Goal: Navigation & Orientation: Find specific page/section

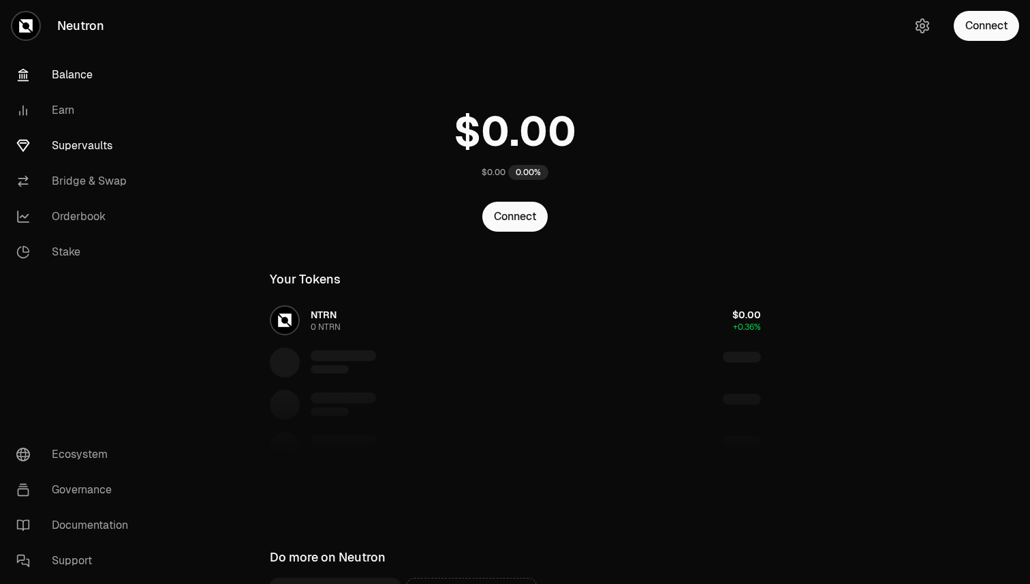
click at [91, 140] on link "Supervaults" at bounding box center [76, 145] width 142 height 35
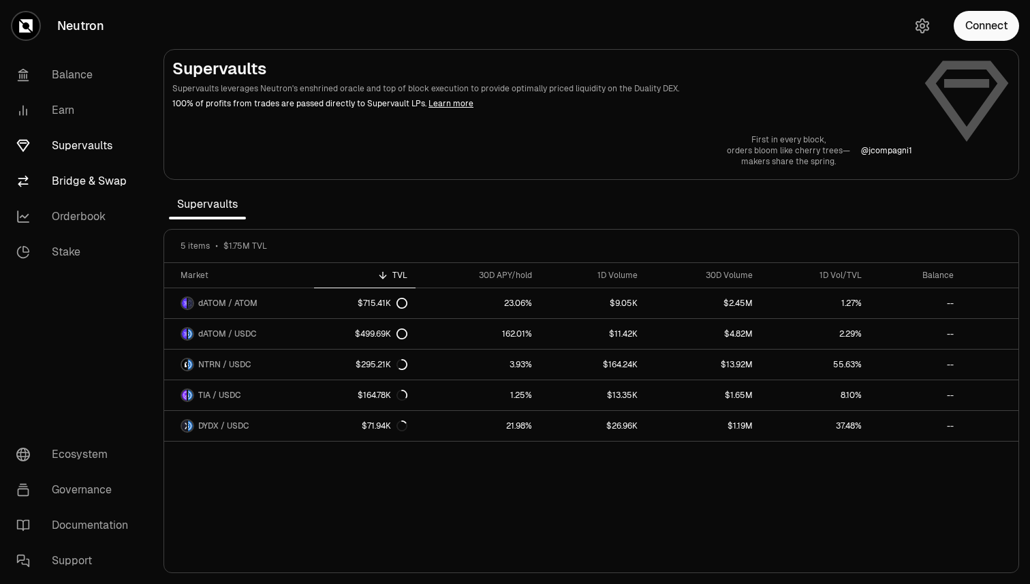
click at [86, 170] on link "Bridge & Swap" at bounding box center [76, 180] width 142 height 35
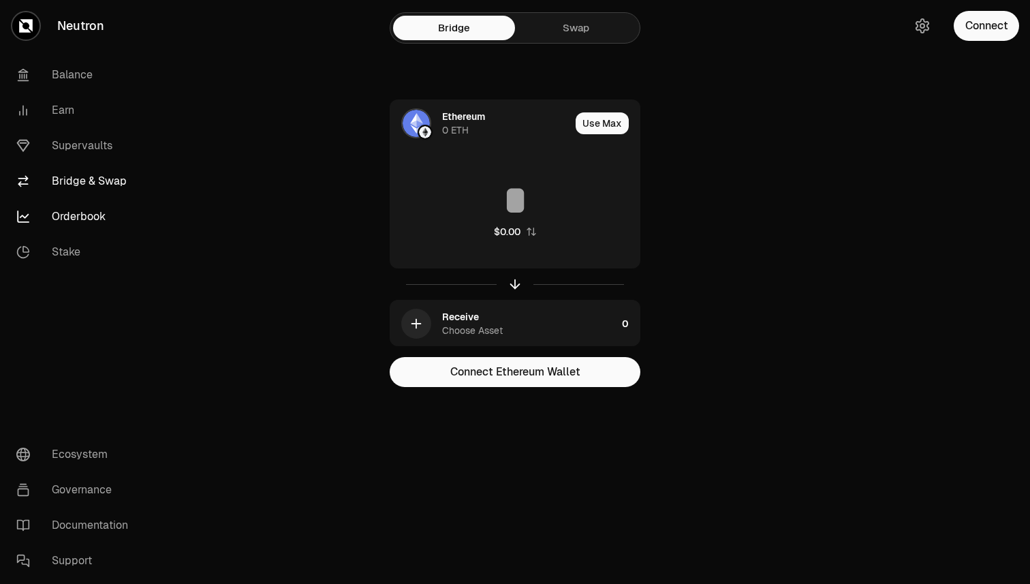
click at [92, 213] on link "Orderbook" at bounding box center [76, 216] width 142 height 35
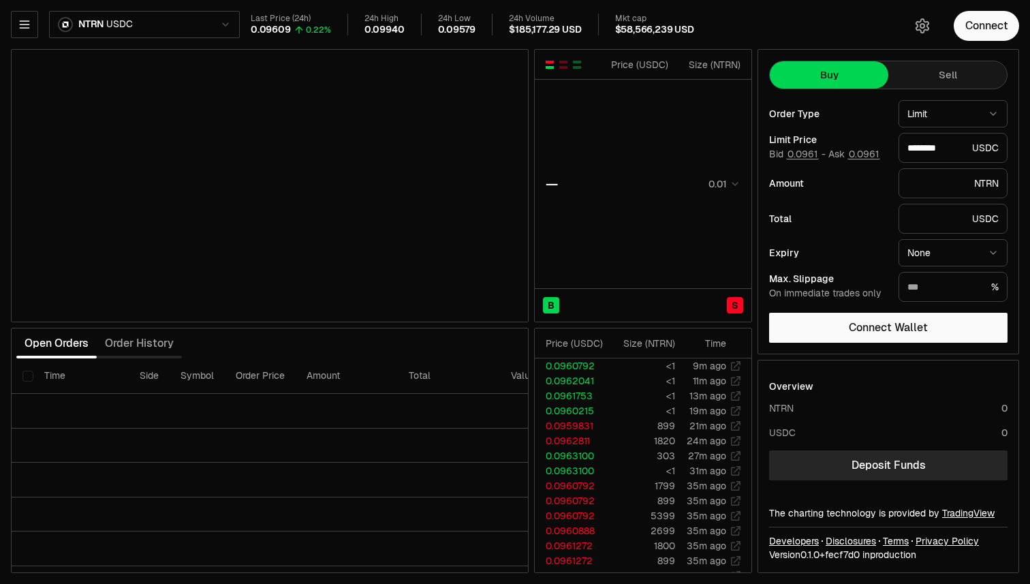
type input "********"
